Goal: Find specific page/section: Find specific page/section

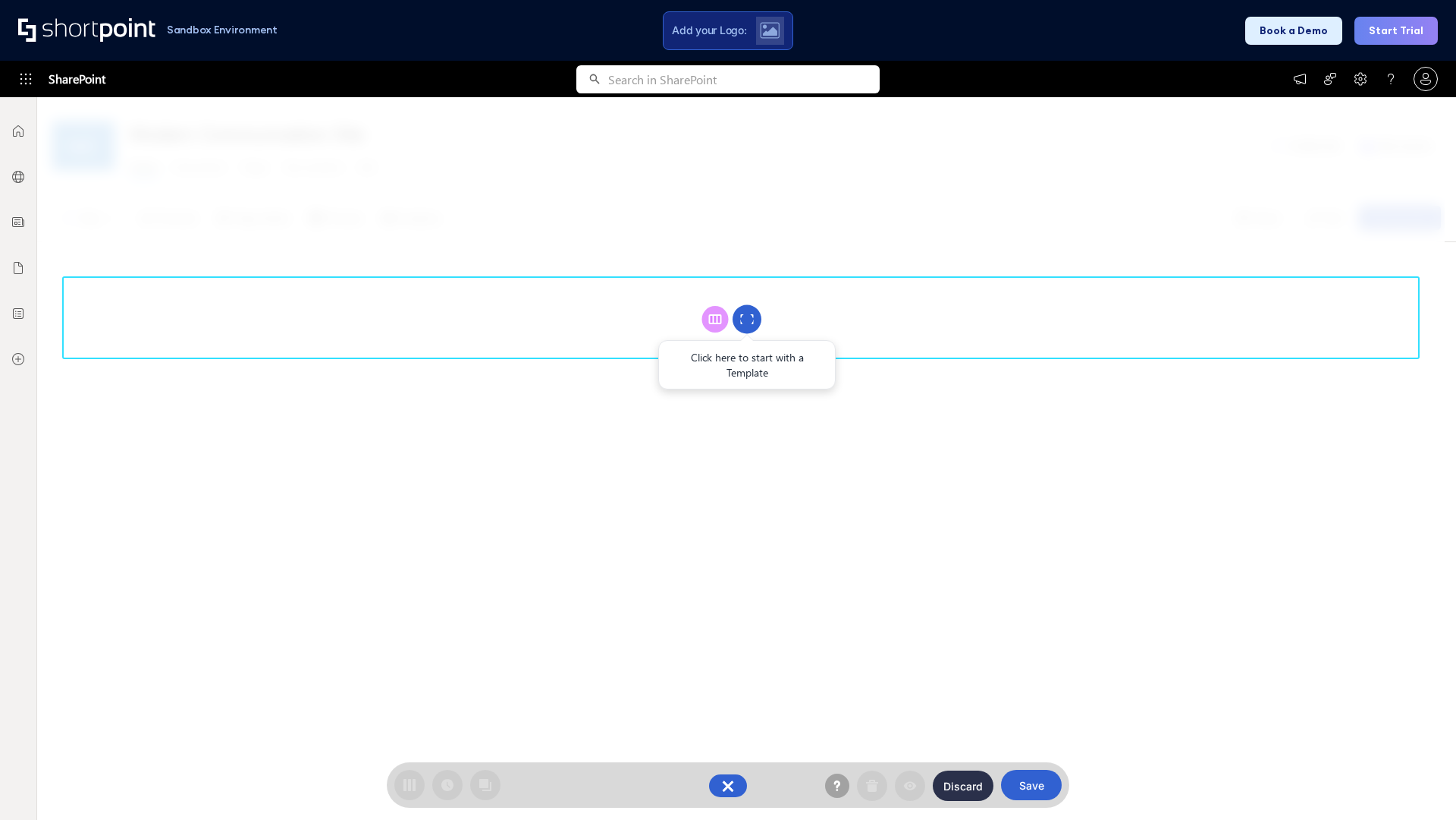
click at [747, 318] on circle at bounding box center [747, 319] width 29 height 29
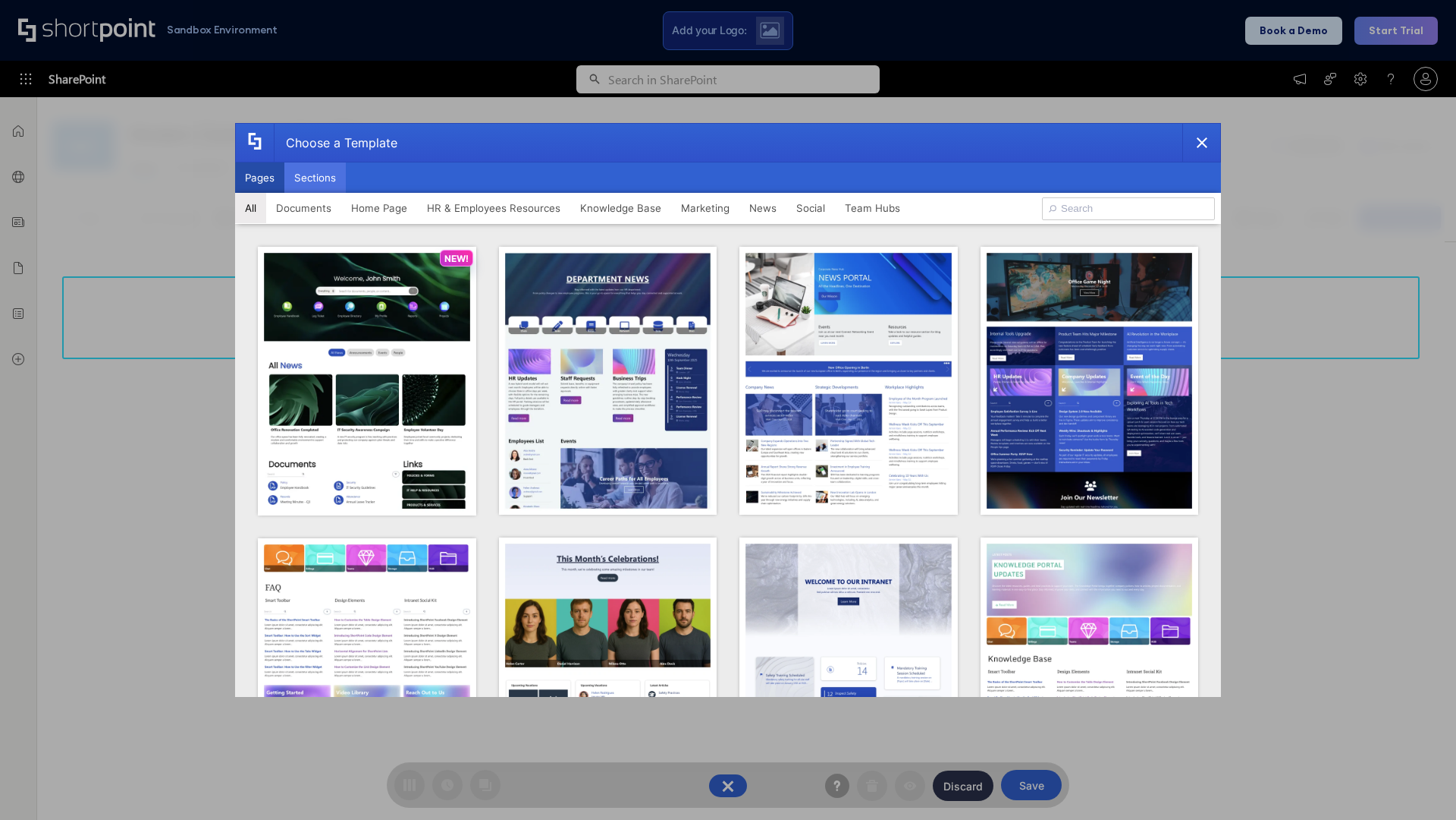
click at [314, 178] on button "Sections" at bounding box center [314, 178] width 61 height 30
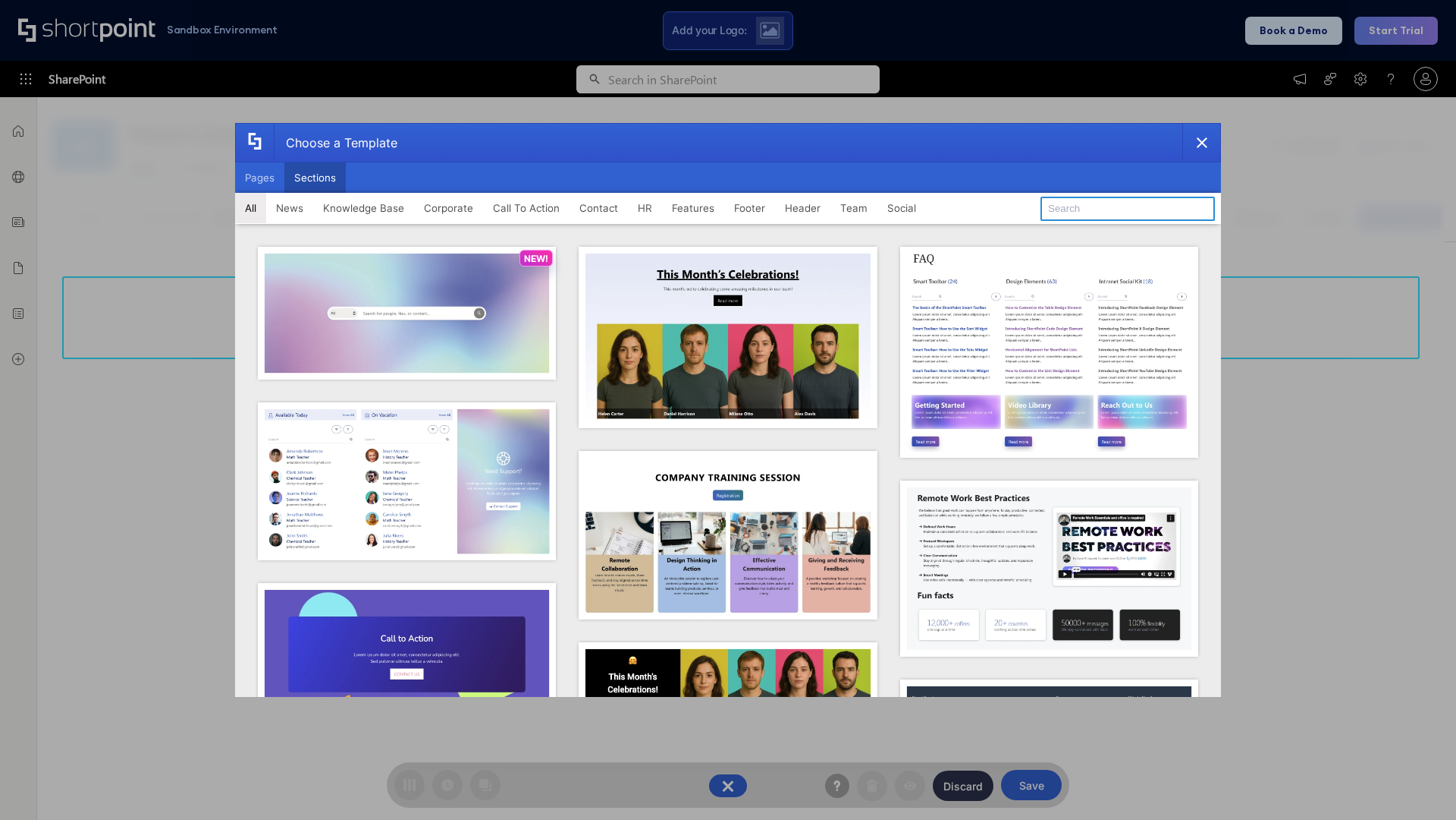
type input "HR Hub"
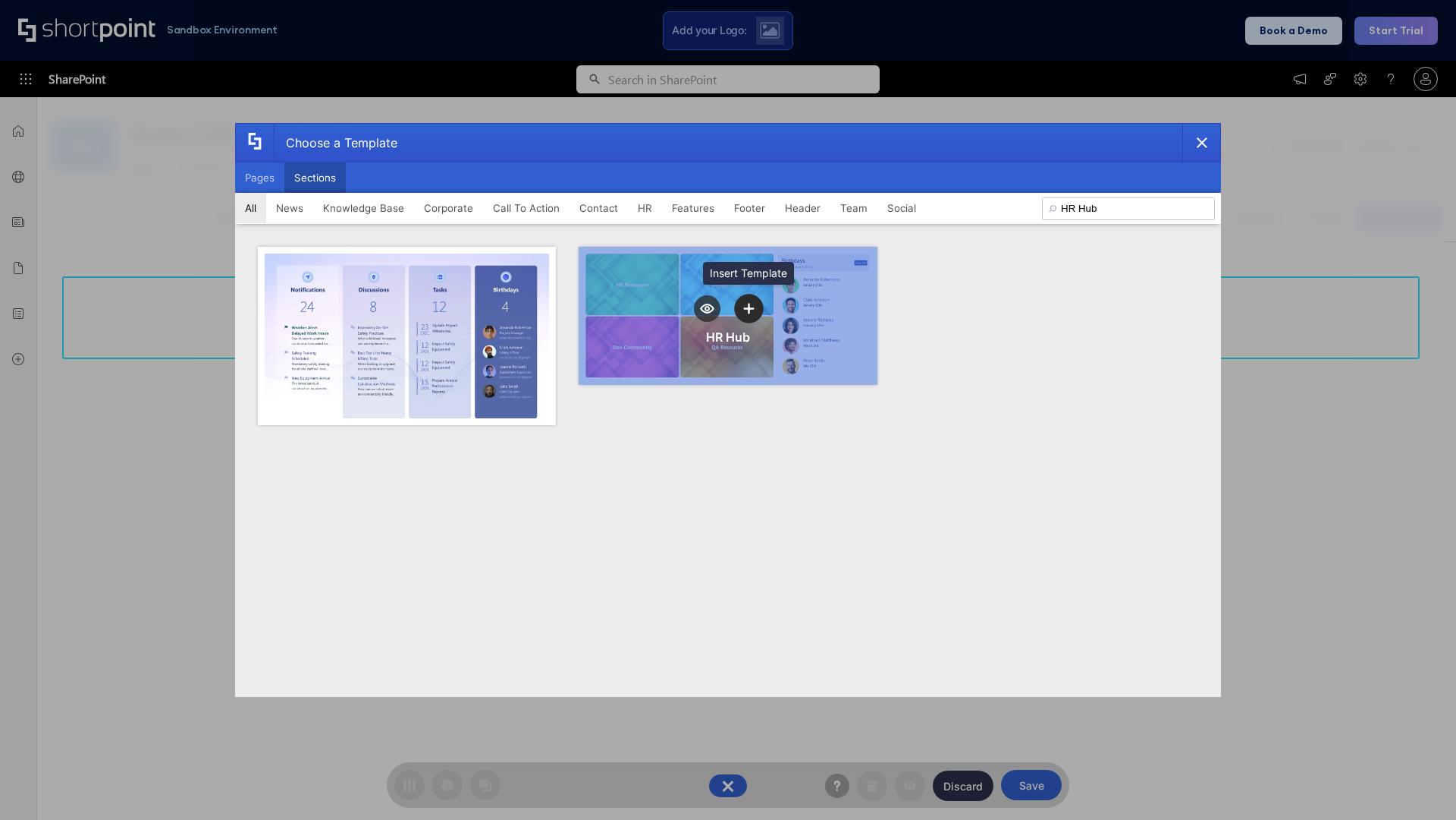
click at [749, 308] on icon "template selector" at bounding box center [748, 307] width 10 height 10
